Goal: Navigation & Orientation: Find specific page/section

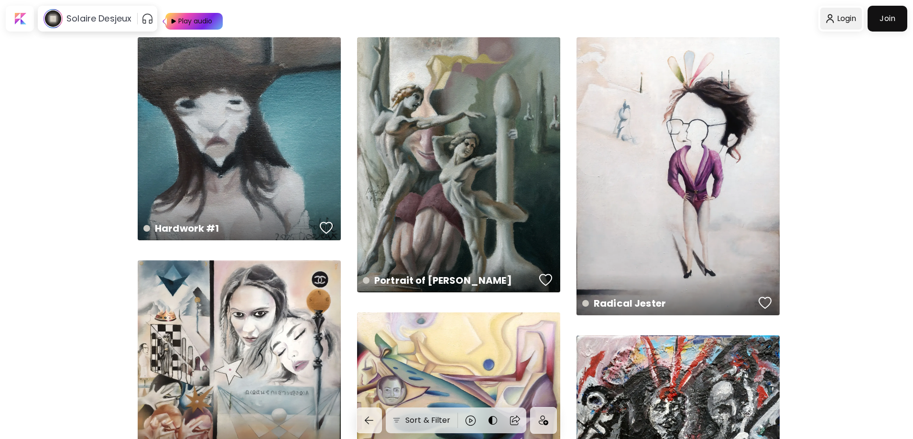
click at [850, 18] on div at bounding box center [841, 19] width 42 height 22
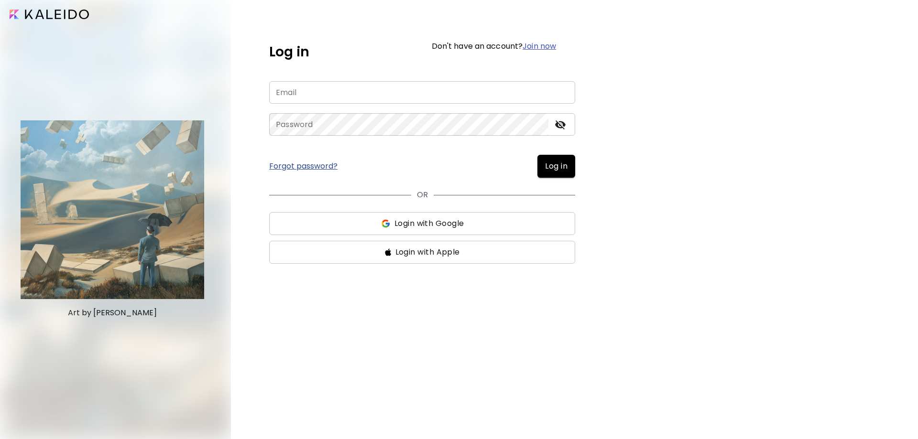
type input "**********"
click at [564, 163] on span "Log in" at bounding box center [556, 166] width 22 height 11
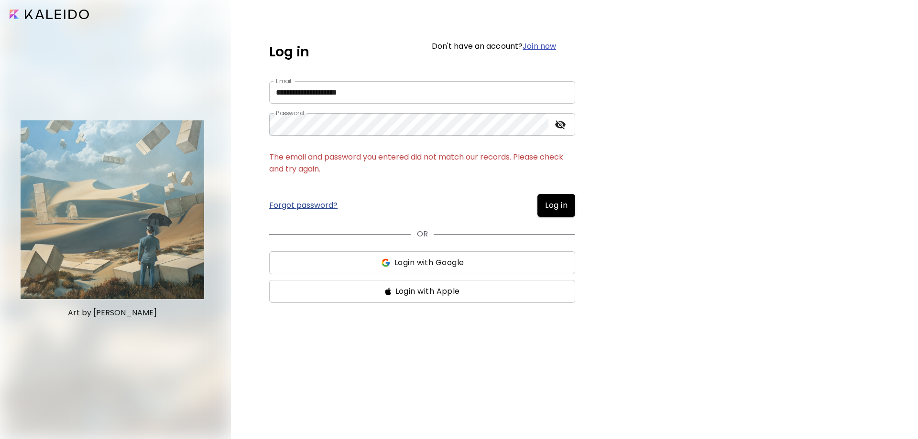
click at [448, 262] on span "Login with Google" at bounding box center [429, 262] width 70 height 11
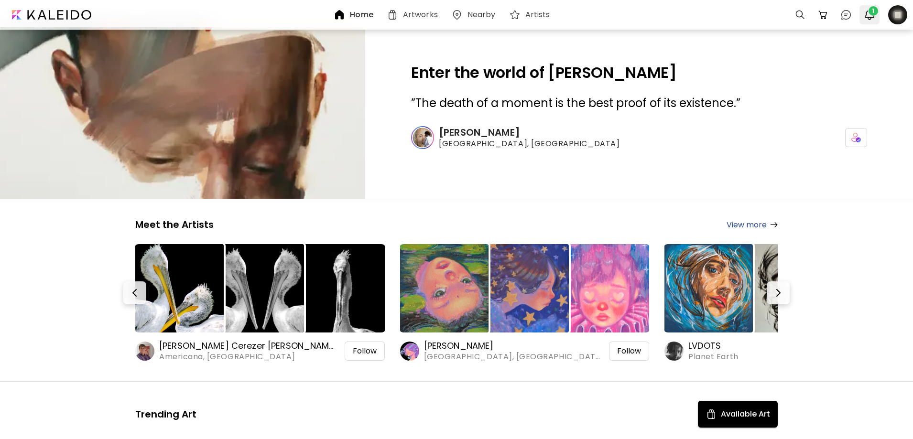
click at [870, 14] on span "1" at bounding box center [874, 11] width 10 height 10
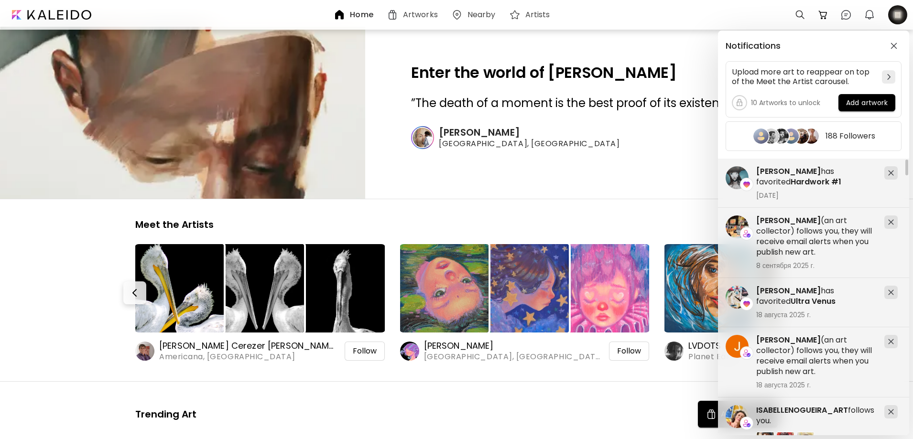
click at [898, 22] on div "Notifications Upload more art to reappear on top of the Meet the Artist carouse…" at bounding box center [456, 219] width 913 height 439
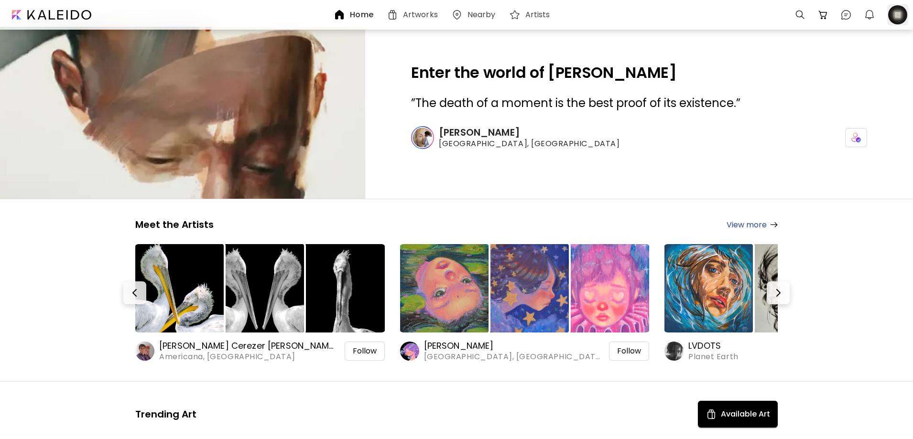
click at [895, 15] on div at bounding box center [897, 14] width 21 height 21
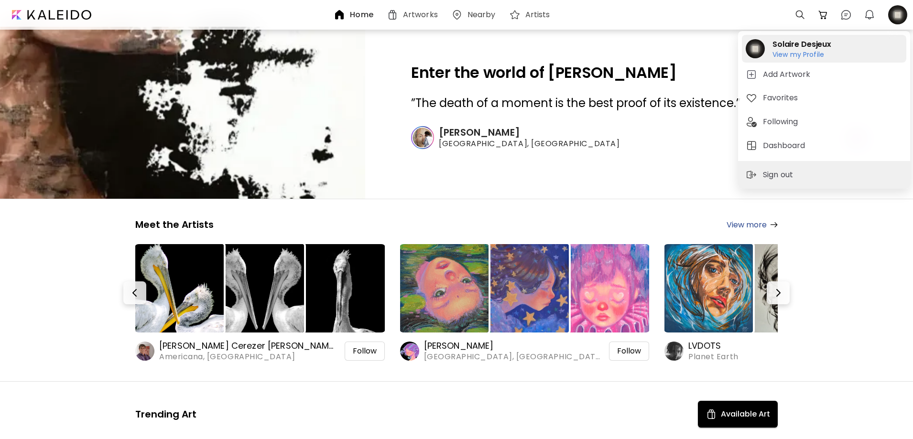
click at [799, 51] on h6 "View my Profile" at bounding box center [801, 54] width 59 height 9
